Goal: Task Accomplishment & Management: Manage account settings

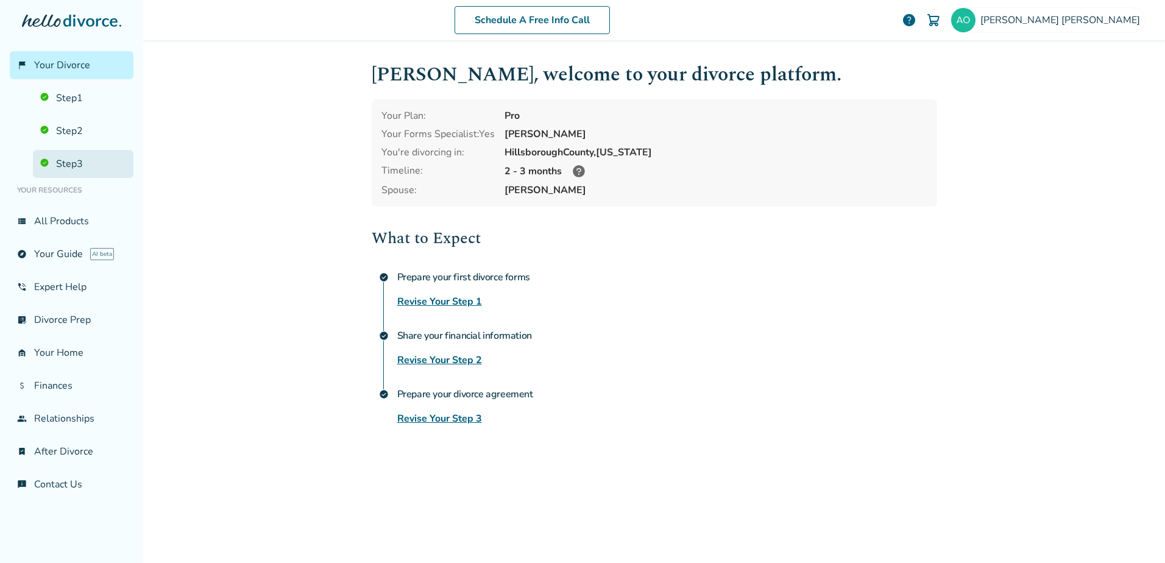
click at [74, 159] on link "Step 3" at bounding box center [83, 164] width 100 height 28
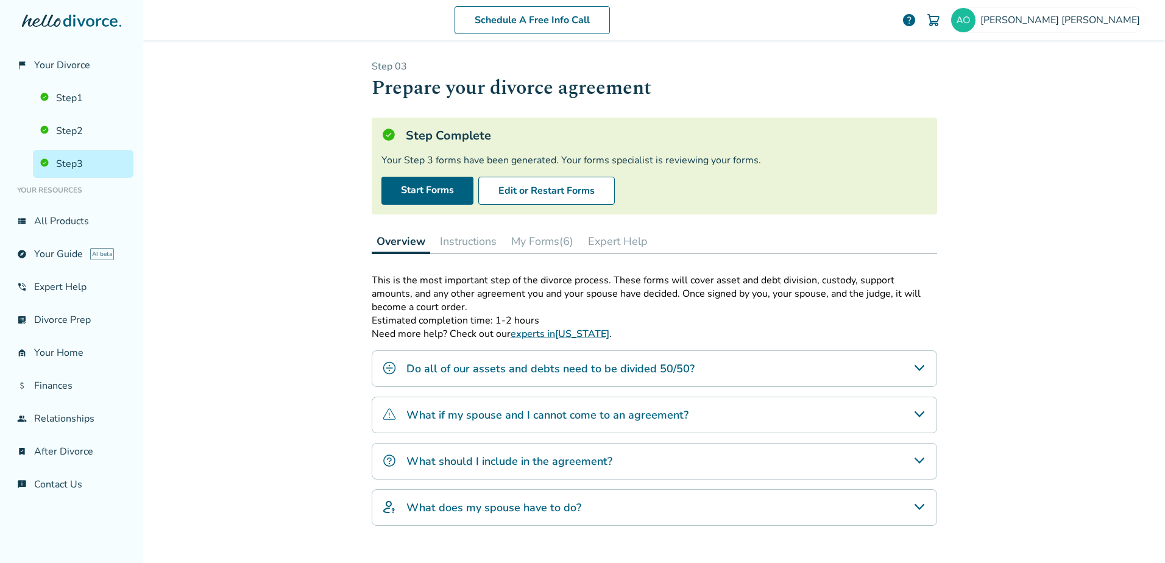
click at [521, 241] on button "My Forms (6)" at bounding box center [542, 241] width 72 height 24
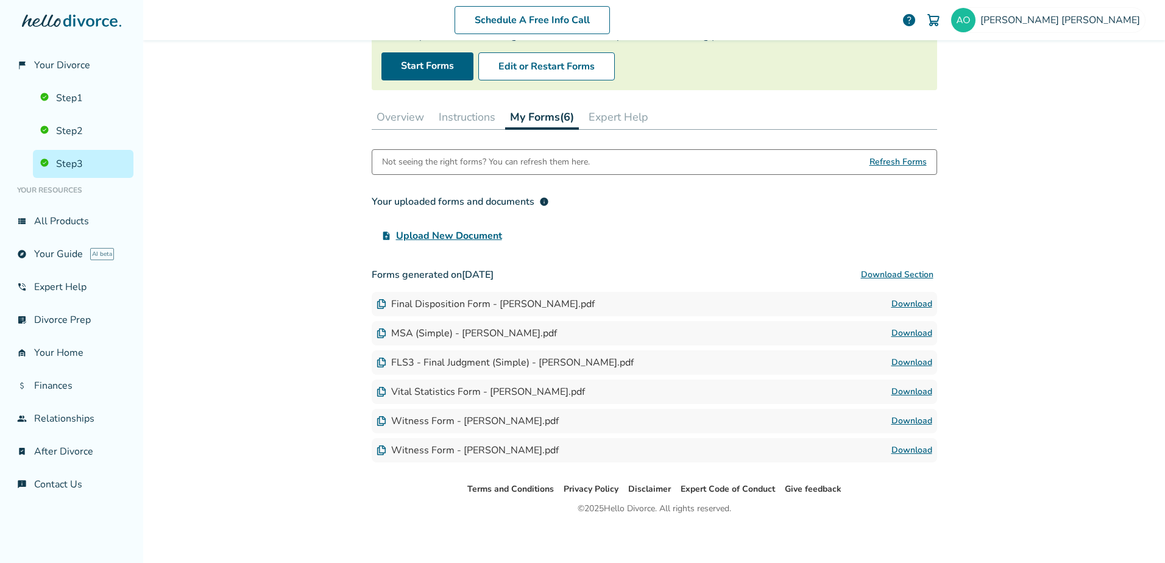
scroll to position [129, 0]
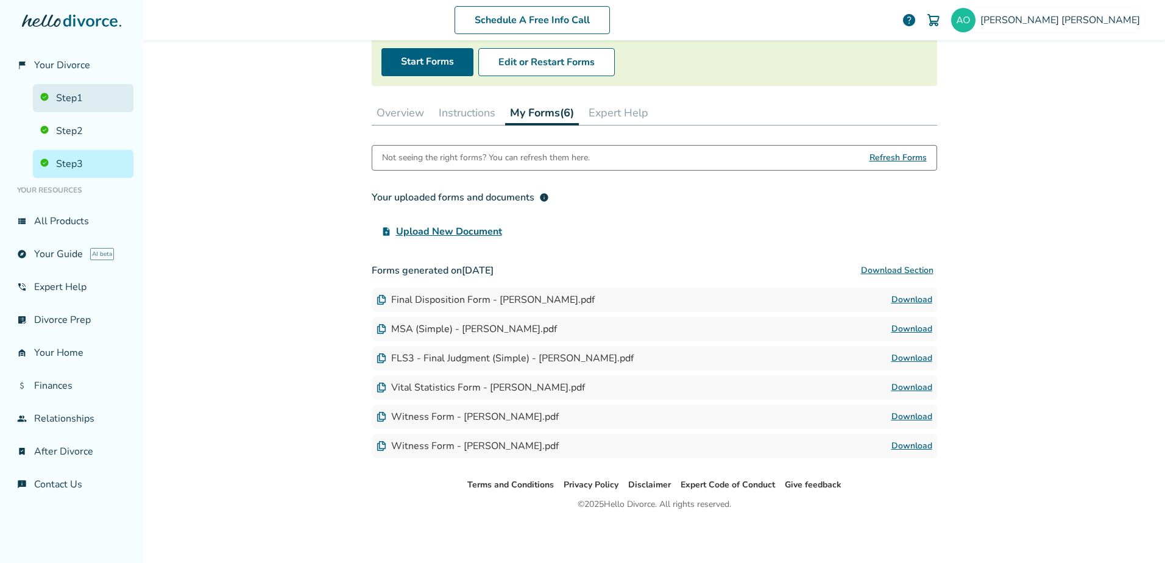
click at [99, 100] on link "Step 1" at bounding box center [83, 98] width 100 height 28
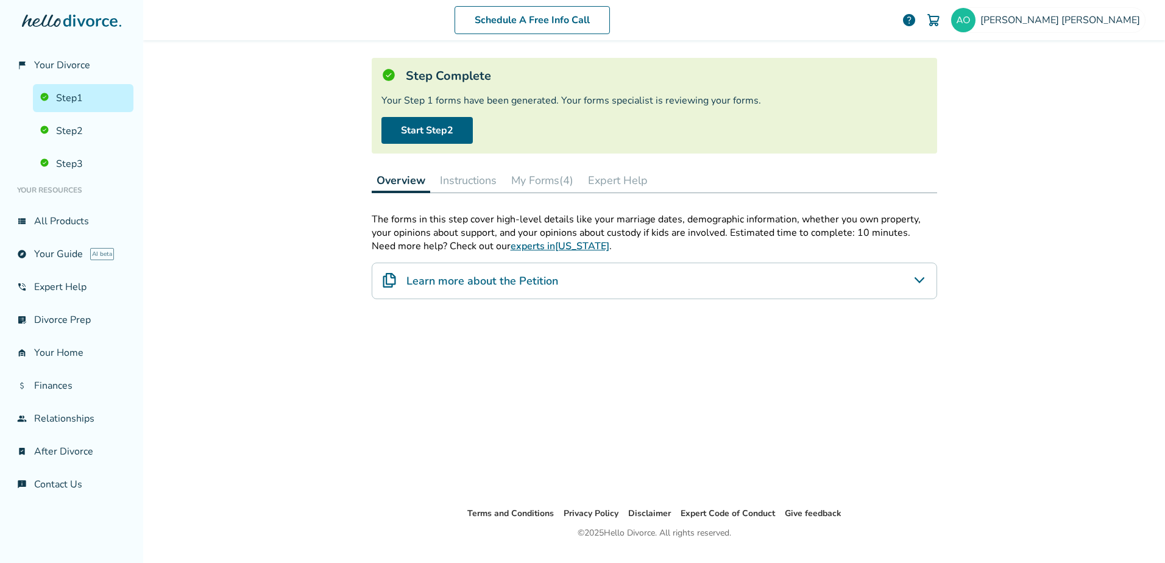
click at [546, 179] on button "My Forms (4)" at bounding box center [542, 180] width 72 height 24
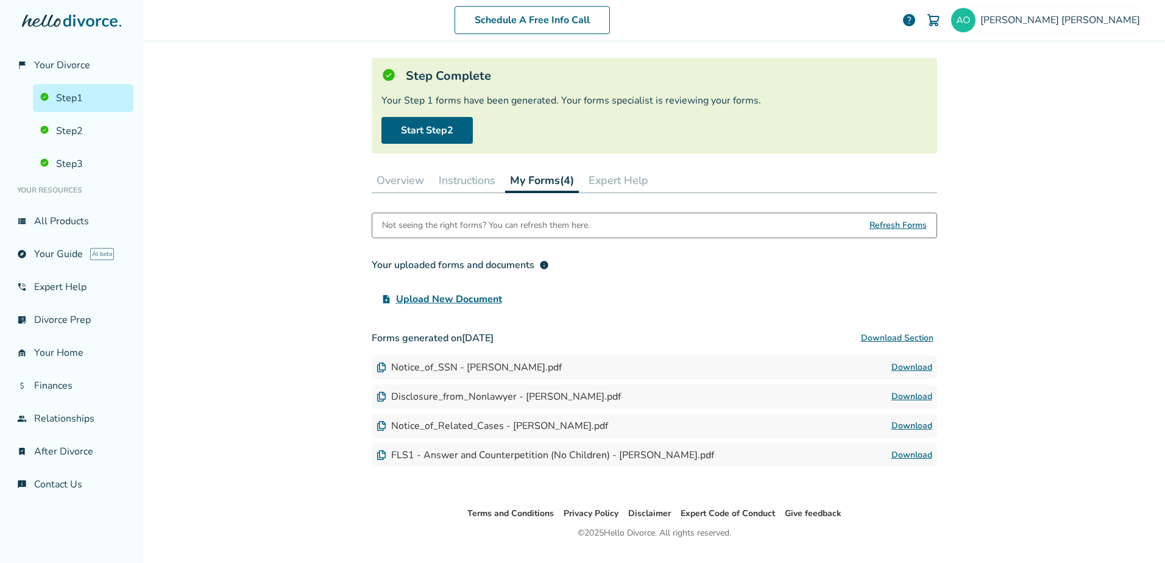
click at [920, 425] on link "Download" at bounding box center [911, 425] width 41 height 15
click at [77, 132] on link "Step 2" at bounding box center [83, 131] width 100 height 28
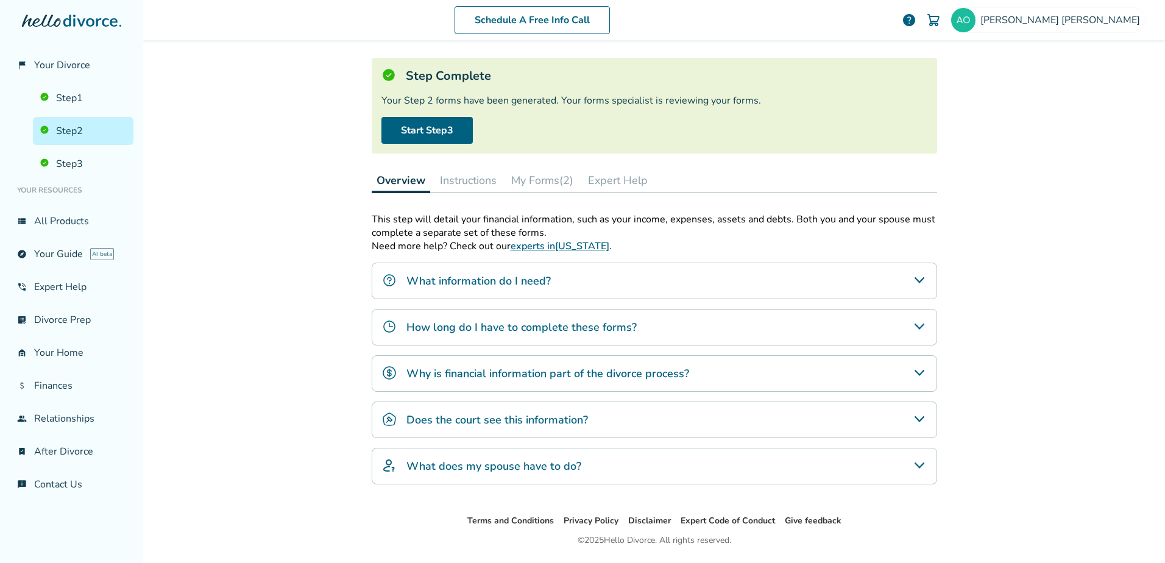
click at [543, 175] on button "My Forms (2)" at bounding box center [542, 180] width 72 height 24
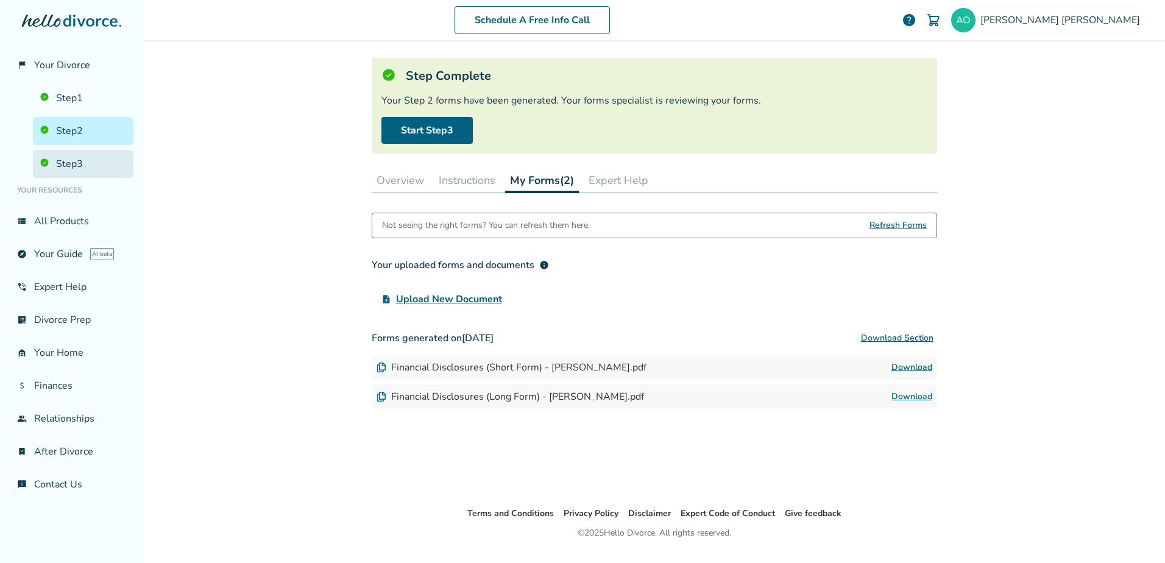
click at [96, 164] on link "Step 3" at bounding box center [83, 164] width 100 height 28
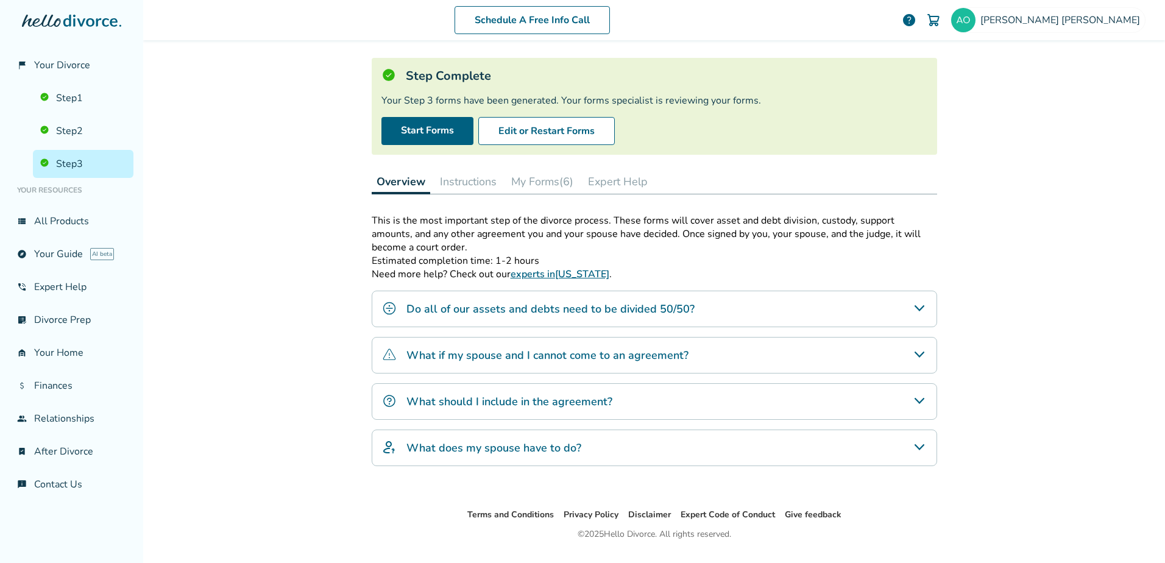
click at [545, 188] on button "My Forms (6)" at bounding box center [542, 181] width 72 height 24
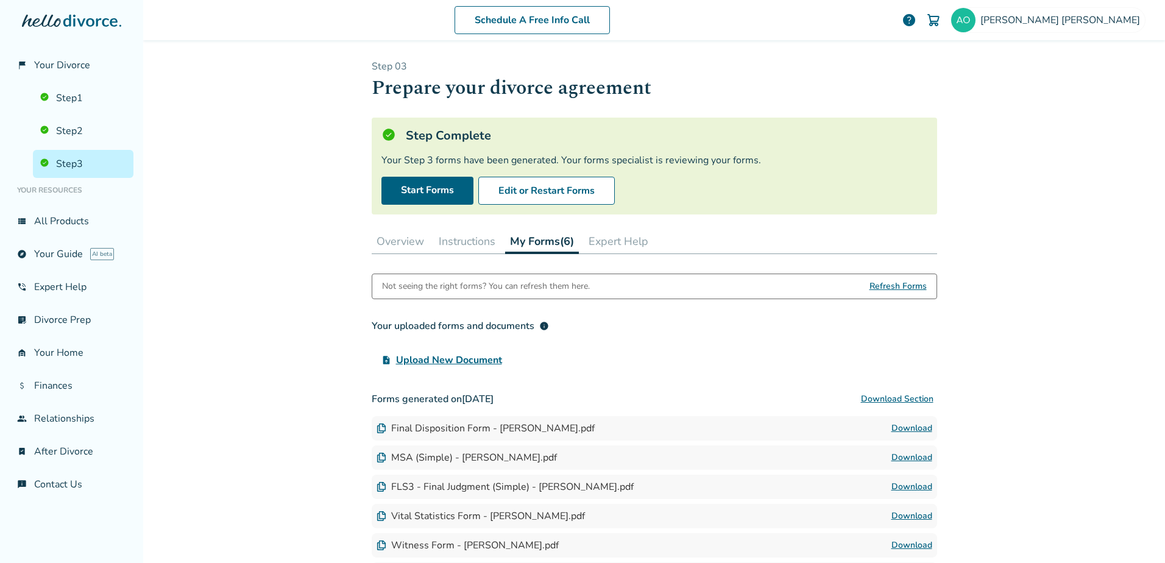
click at [388, 240] on button "Overview" at bounding box center [400, 241] width 57 height 24
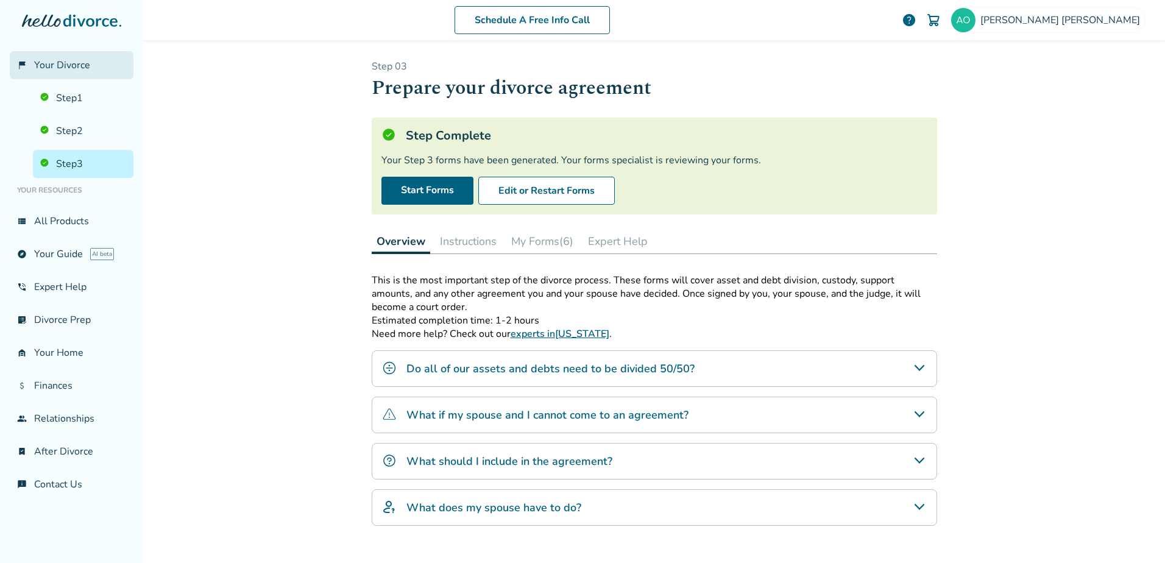
click at [77, 68] on span "Your Divorce" at bounding box center [62, 64] width 56 height 13
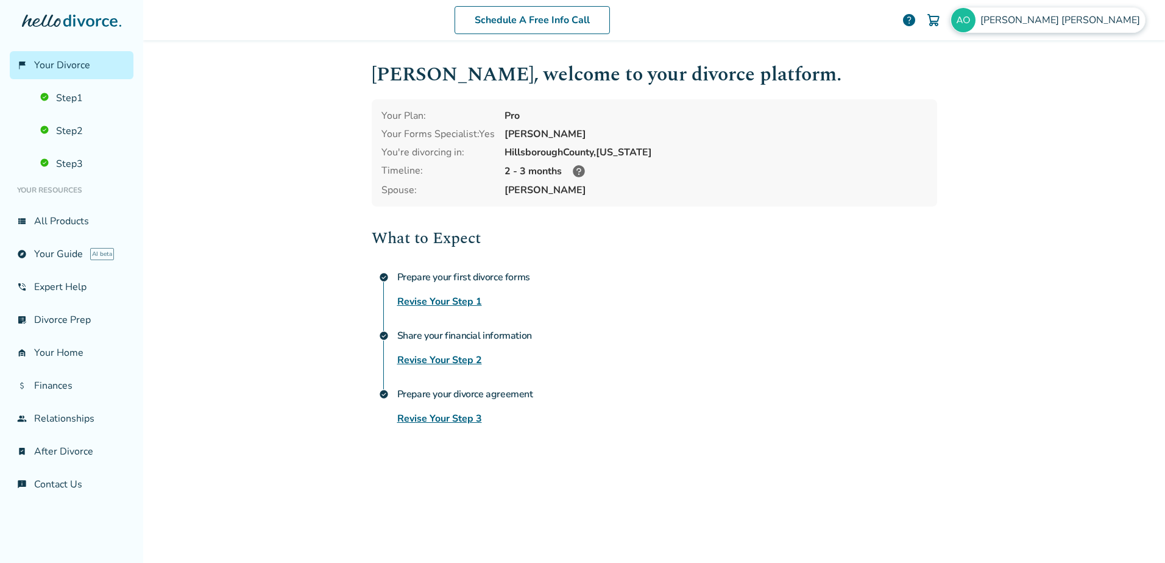
click at [1070, 21] on span "Angela Osborne" at bounding box center [1062, 19] width 164 height 13
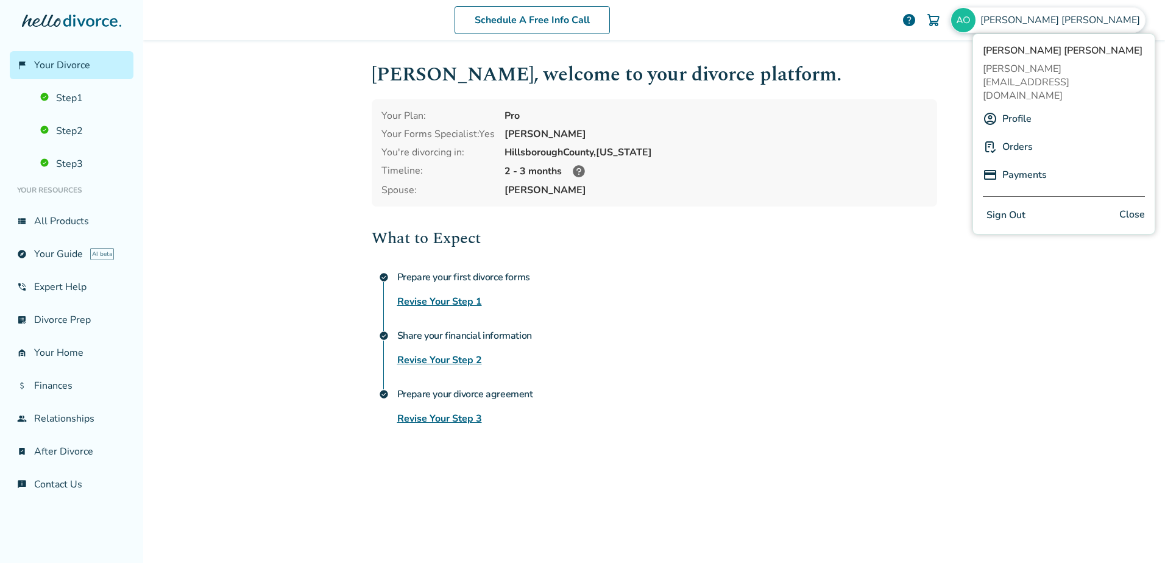
click at [994, 206] on button "Sign Out" at bounding box center [1005, 215] width 46 height 18
